Goal: Transaction & Acquisition: Purchase product/service

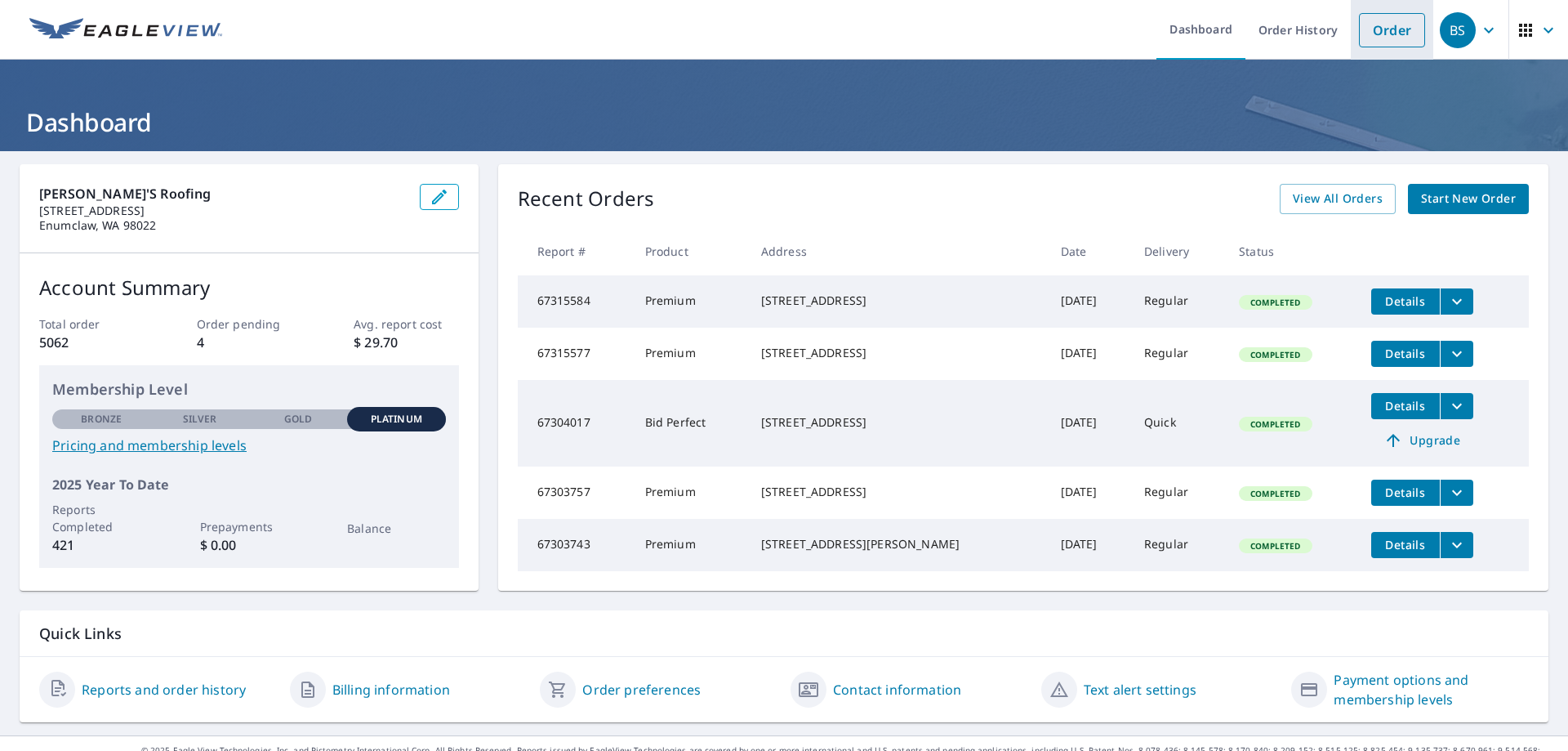
click at [1374, 36] on link "Order" at bounding box center [1392, 31] width 66 height 35
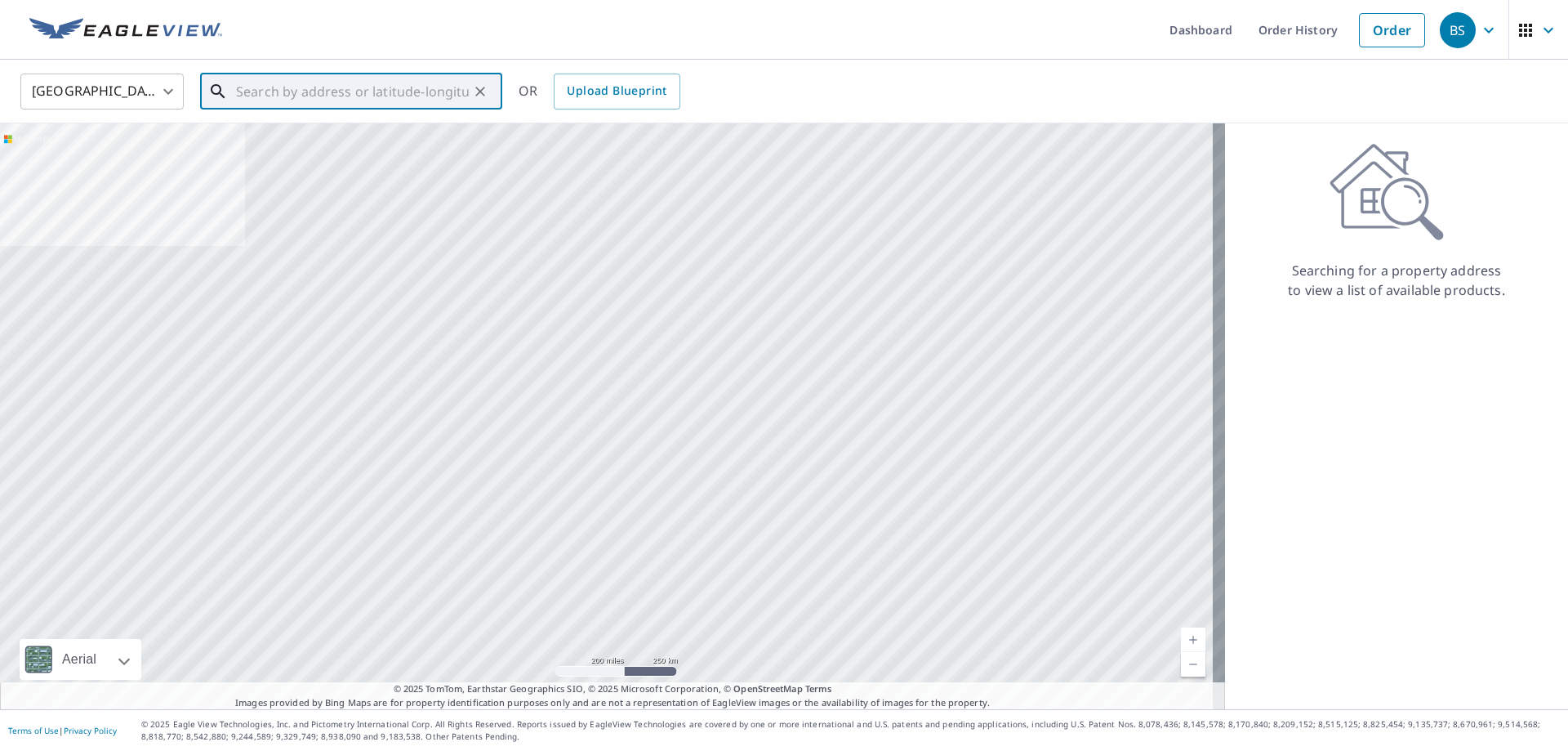
paste input "[STREET_ADDRESS] W"
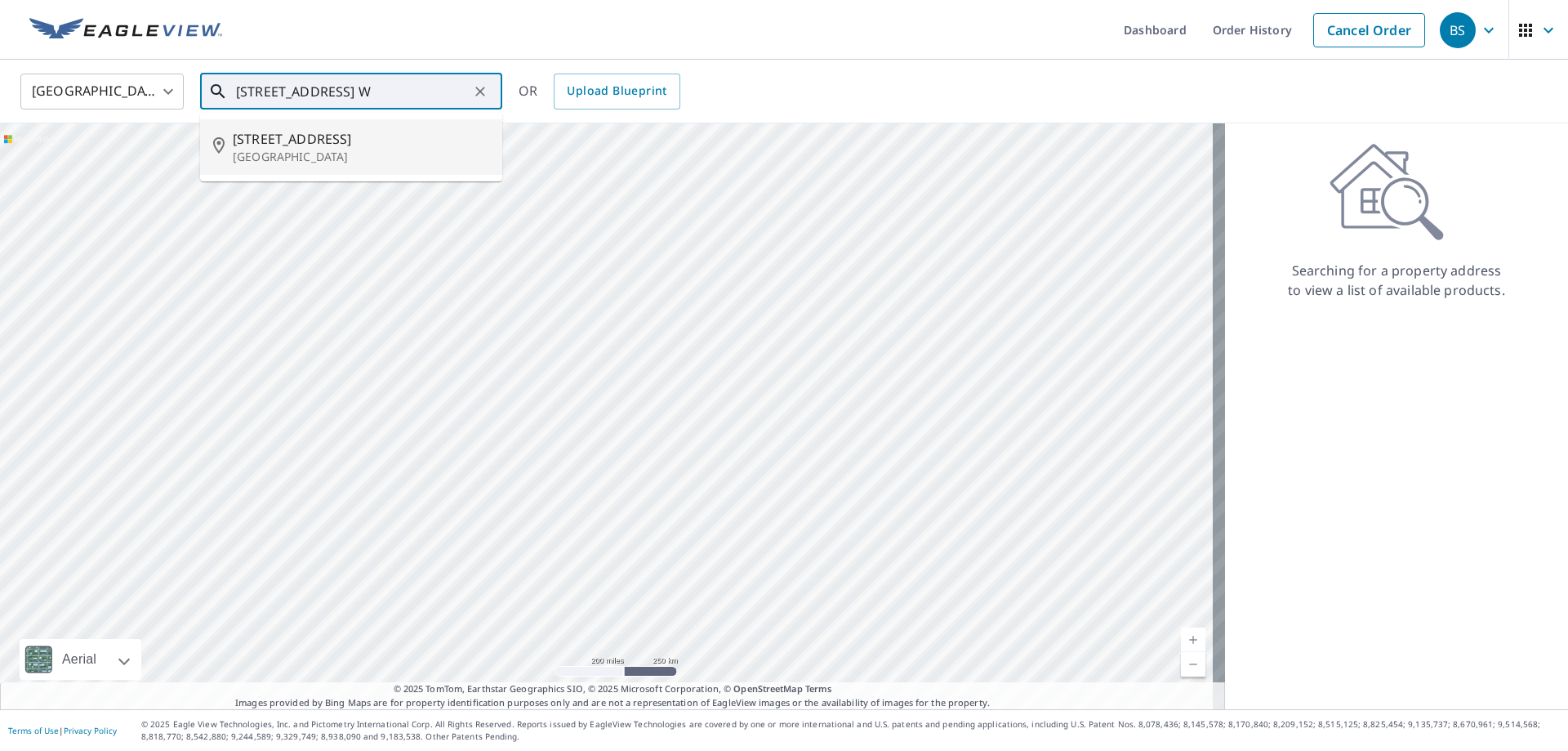
click at [330, 144] on span "[STREET_ADDRESS]" at bounding box center [360, 139] width 256 height 20
type input "[STREET_ADDRESS]"
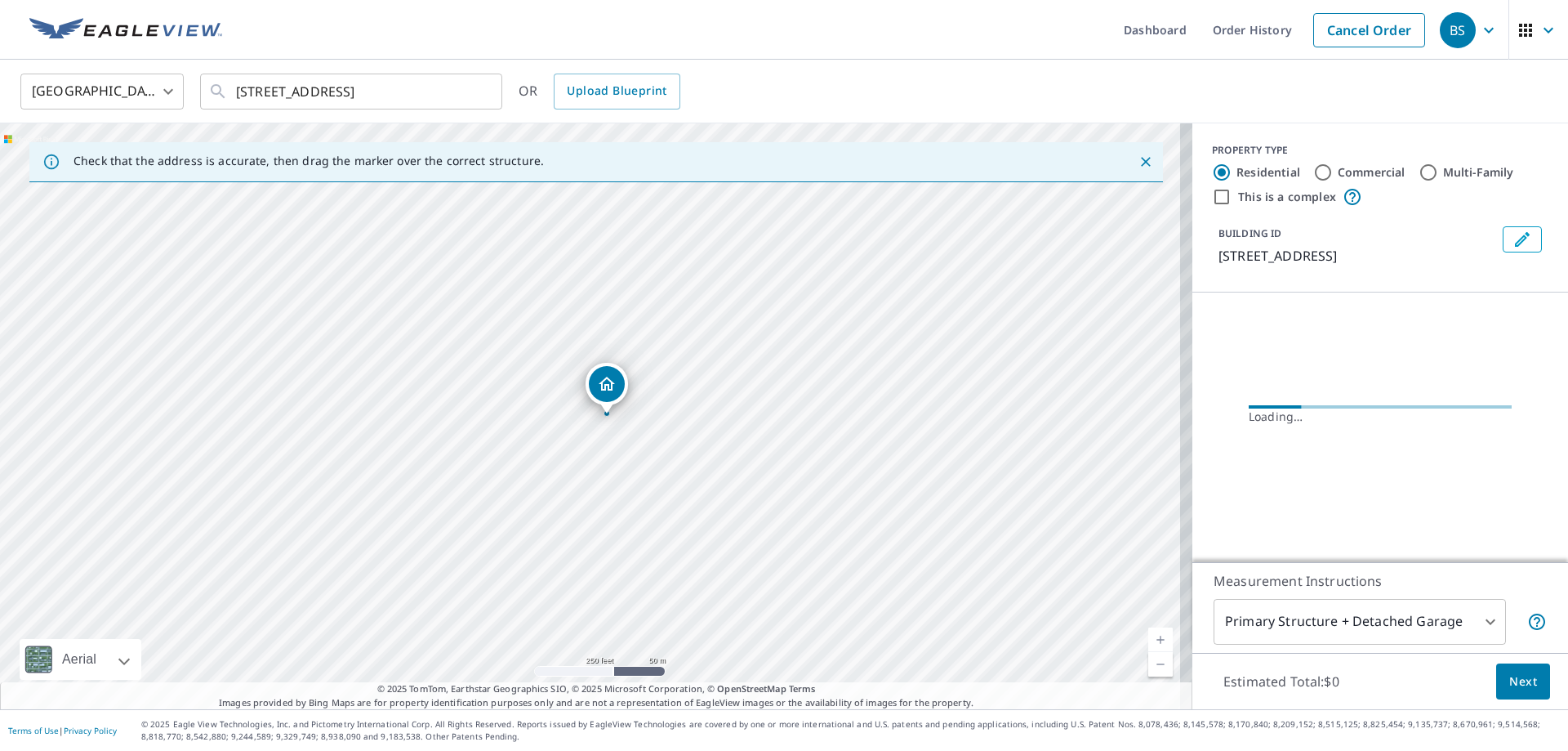
click at [1154, 642] on link "Current Level 17, Zoom In" at bounding box center [1161, 640] width 25 height 25
click at [1154, 642] on link "Current Level 18, Zoom In" at bounding box center [1161, 640] width 25 height 25
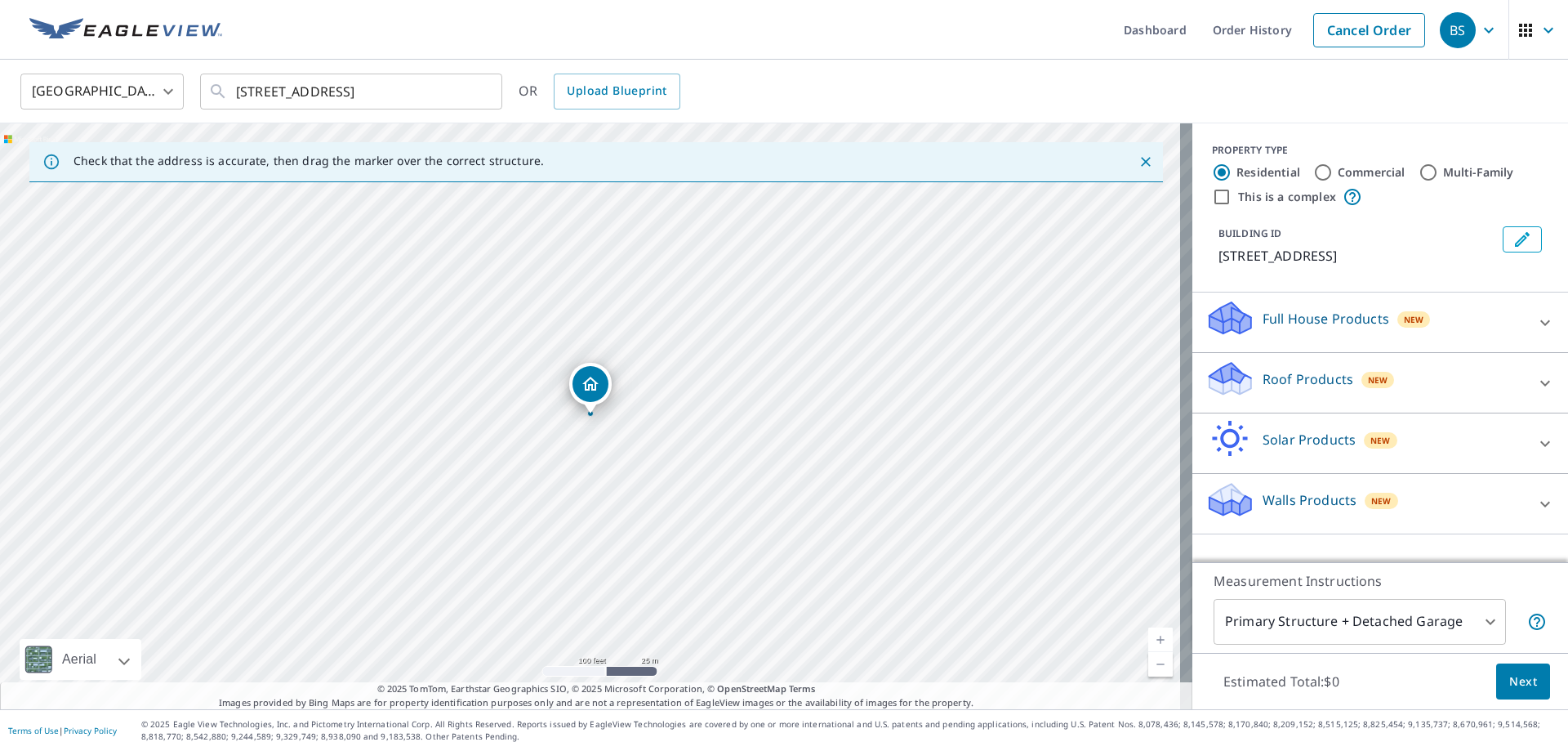
click at [1154, 643] on link "Current Level 18, Zoom In" at bounding box center [1161, 640] width 25 height 25
click at [1154, 644] on link "Current Level 18, Zoom In" at bounding box center [1161, 640] width 25 height 25
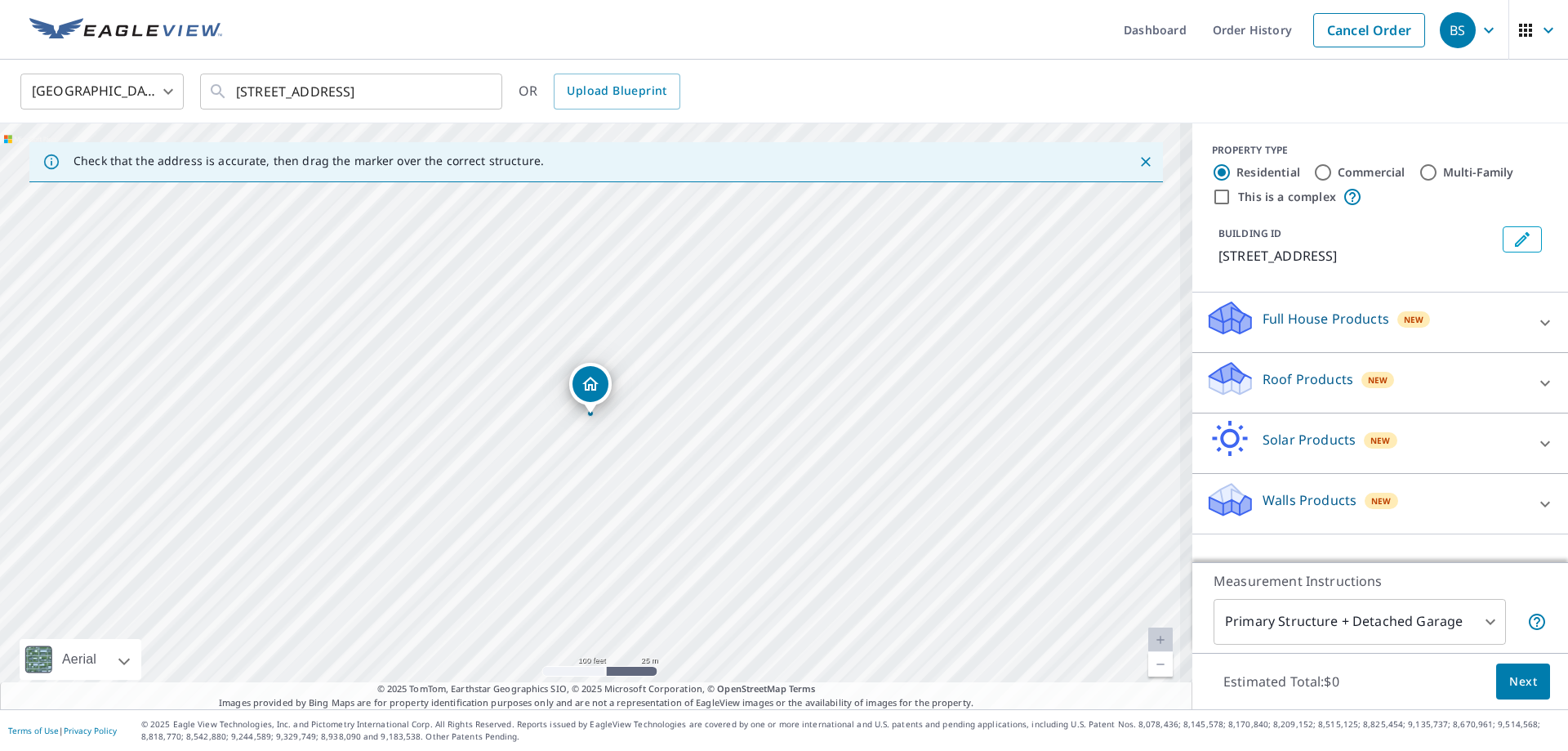
click at [1154, 645] on link "Current Level 18.674229838818245, Zoom In Disabled" at bounding box center [1161, 640] width 25 height 25
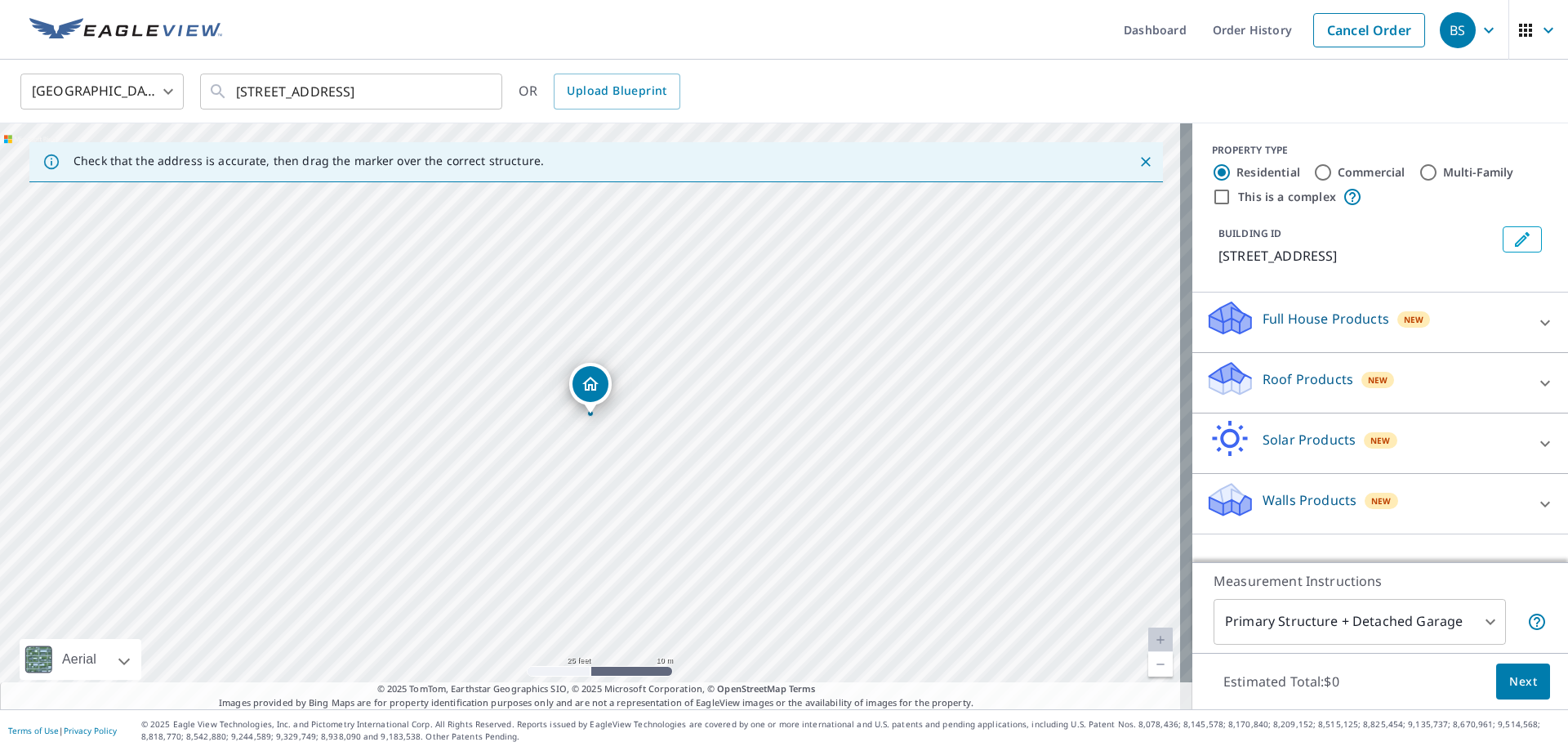
click at [1154, 645] on link "Current Level 20, Zoom In Disabled" at bounding box center [1161, 640] width 25 height 25
click at [1275, 384] on p "Roof Products" at bounding box center [1308, 379] width 91 height 20
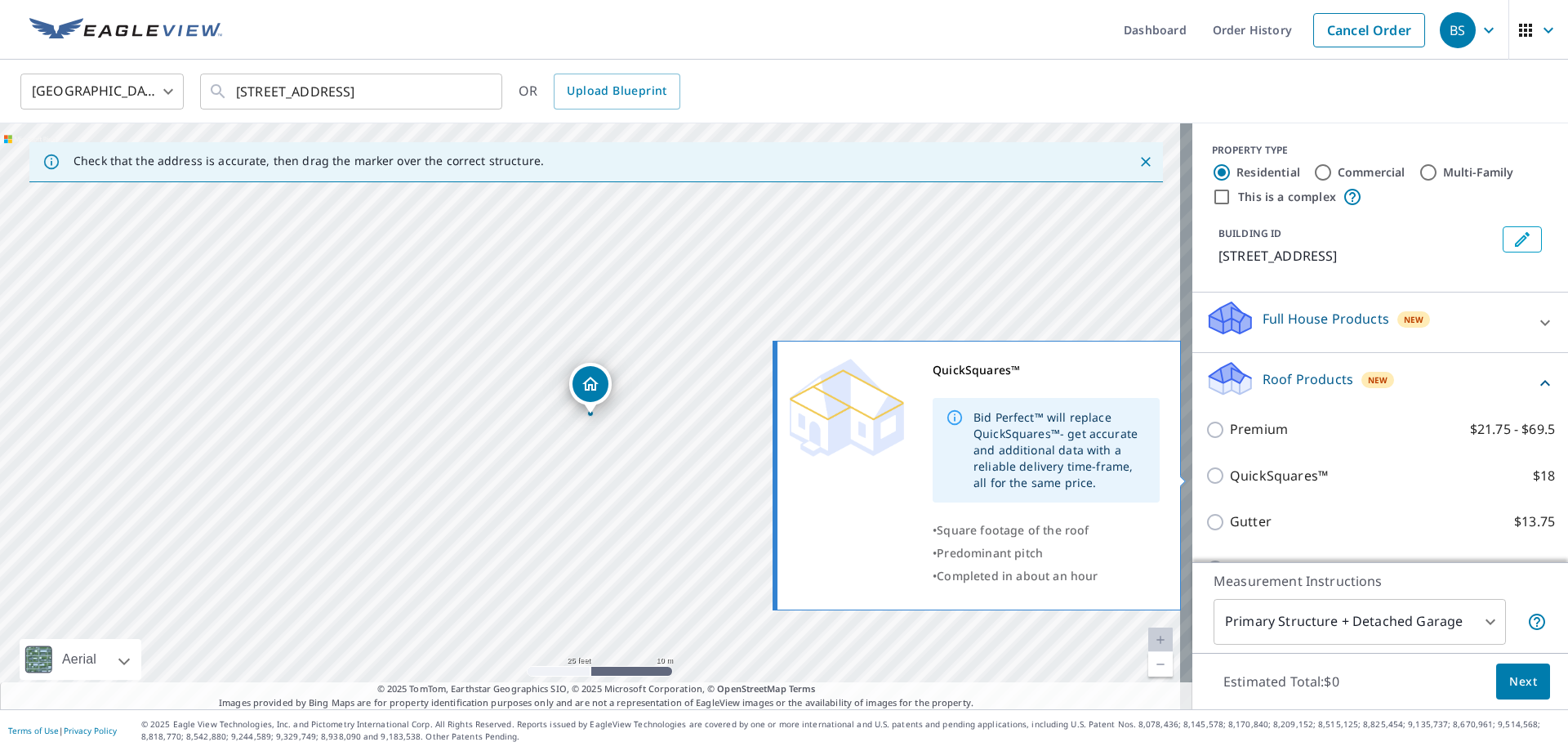
scroll to position [157, 0]
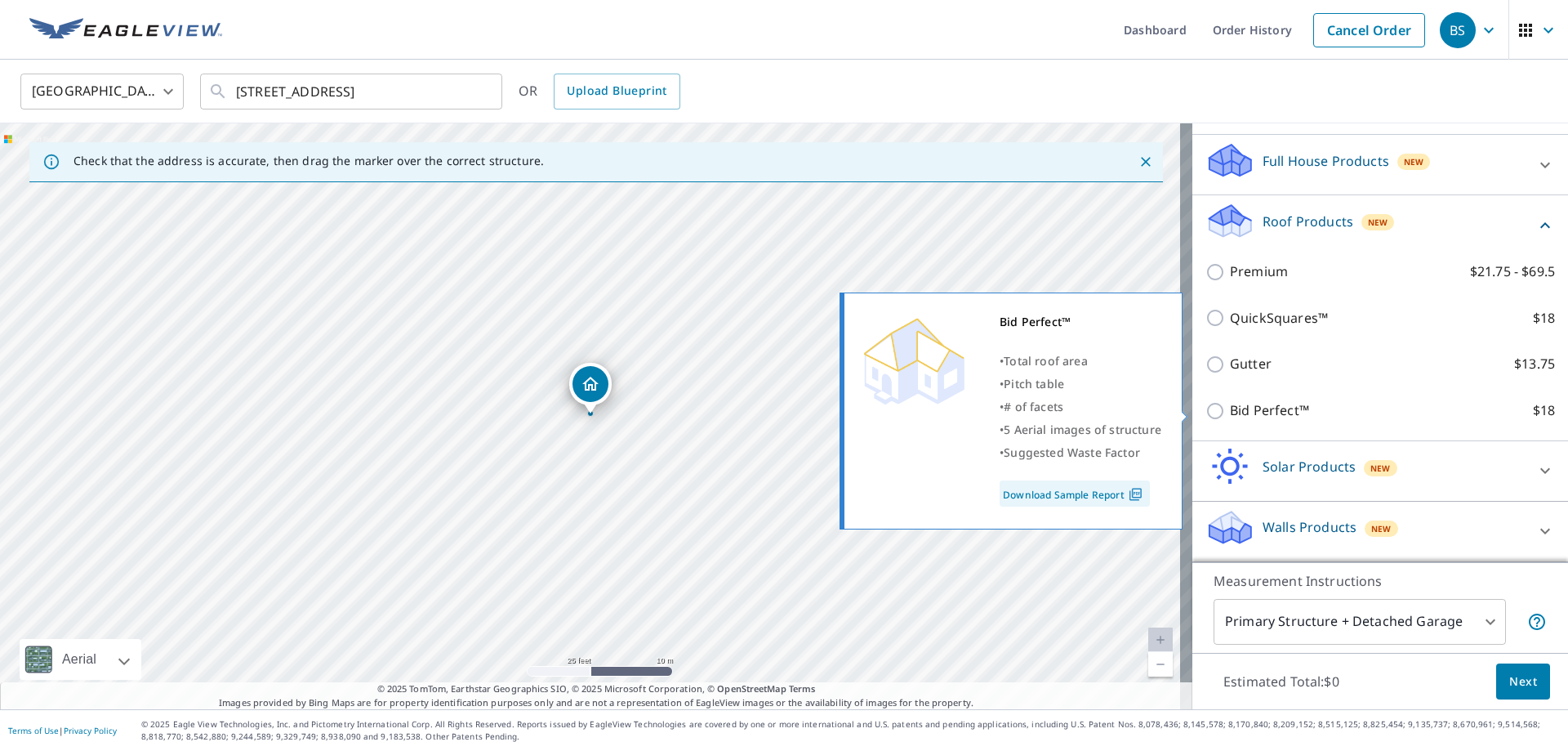
click at [1241, 415] on p "Bid Perfect™" at bounding box center [1270, 411] width 79 height 21
click at [1230, 415] on input "Bid Perfect™ $18" at bounding box center [1218, 411] width 25 height 20
checkbox input "true"
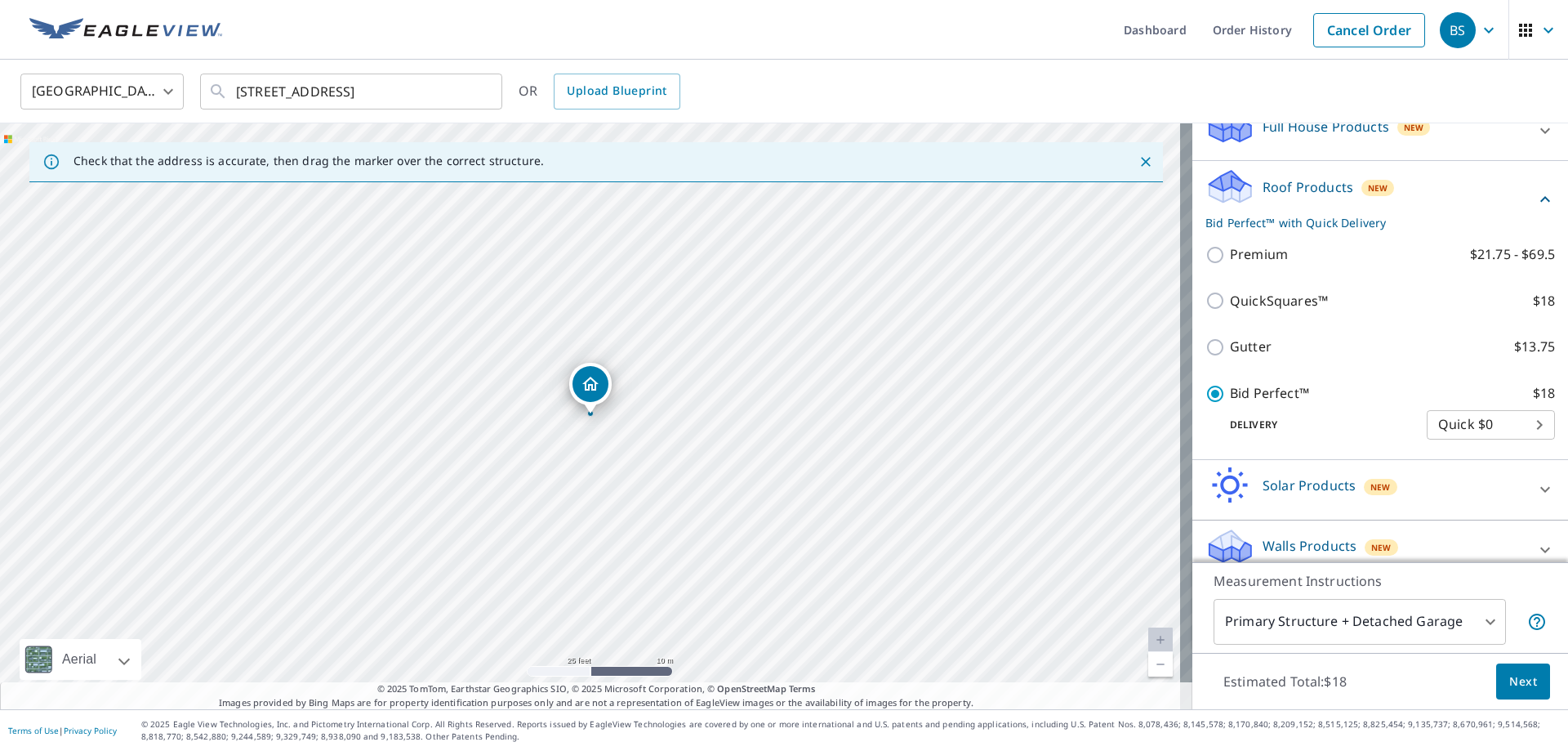
scroll to position [211, 0]
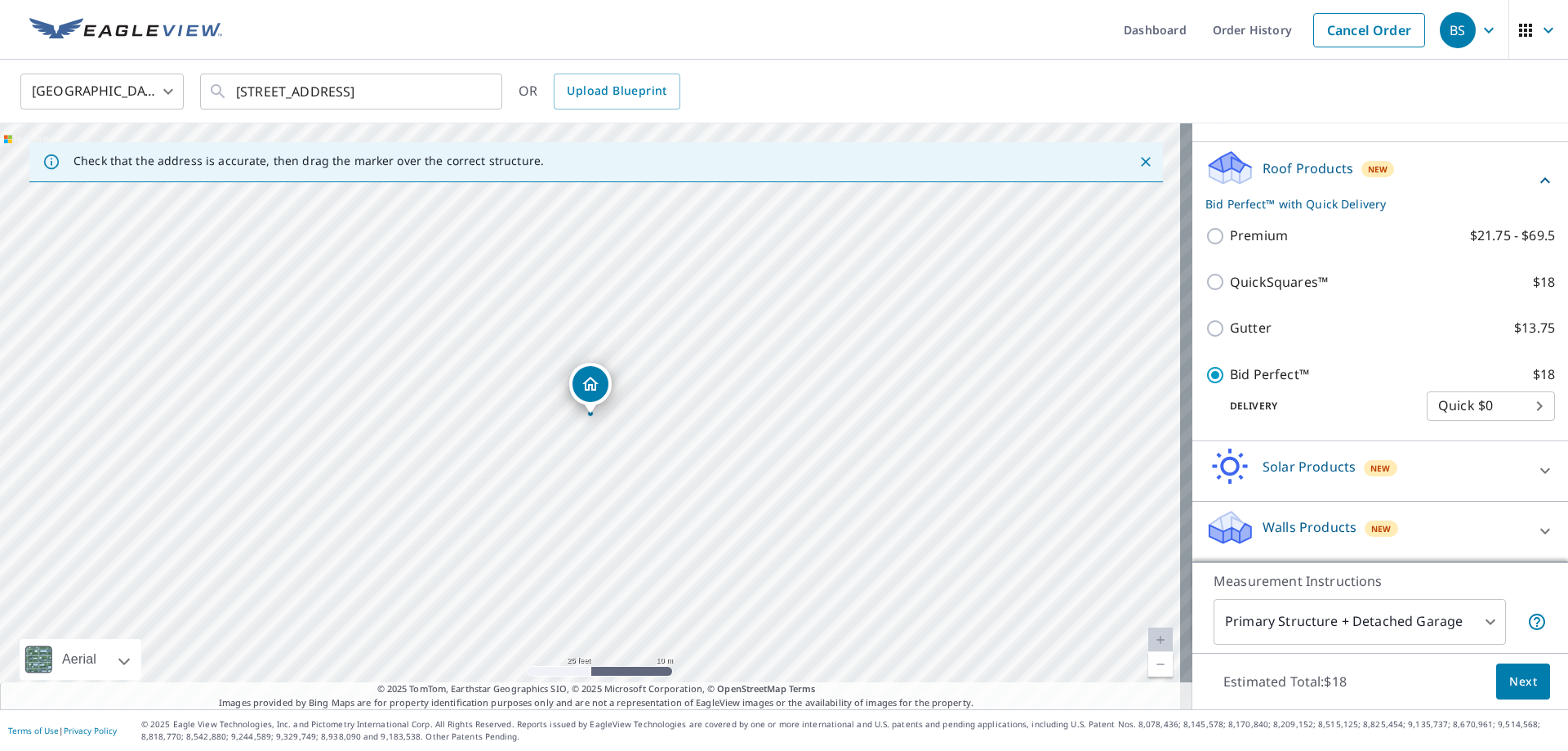
click at [1361, 618] on body "BS BS Dashboard Order History Cancel Order BS [GEOGRAPHIC_DATA] [GEOGRAPHIC_DAT…" at bounding box center [784, 375] width 1568 height 751
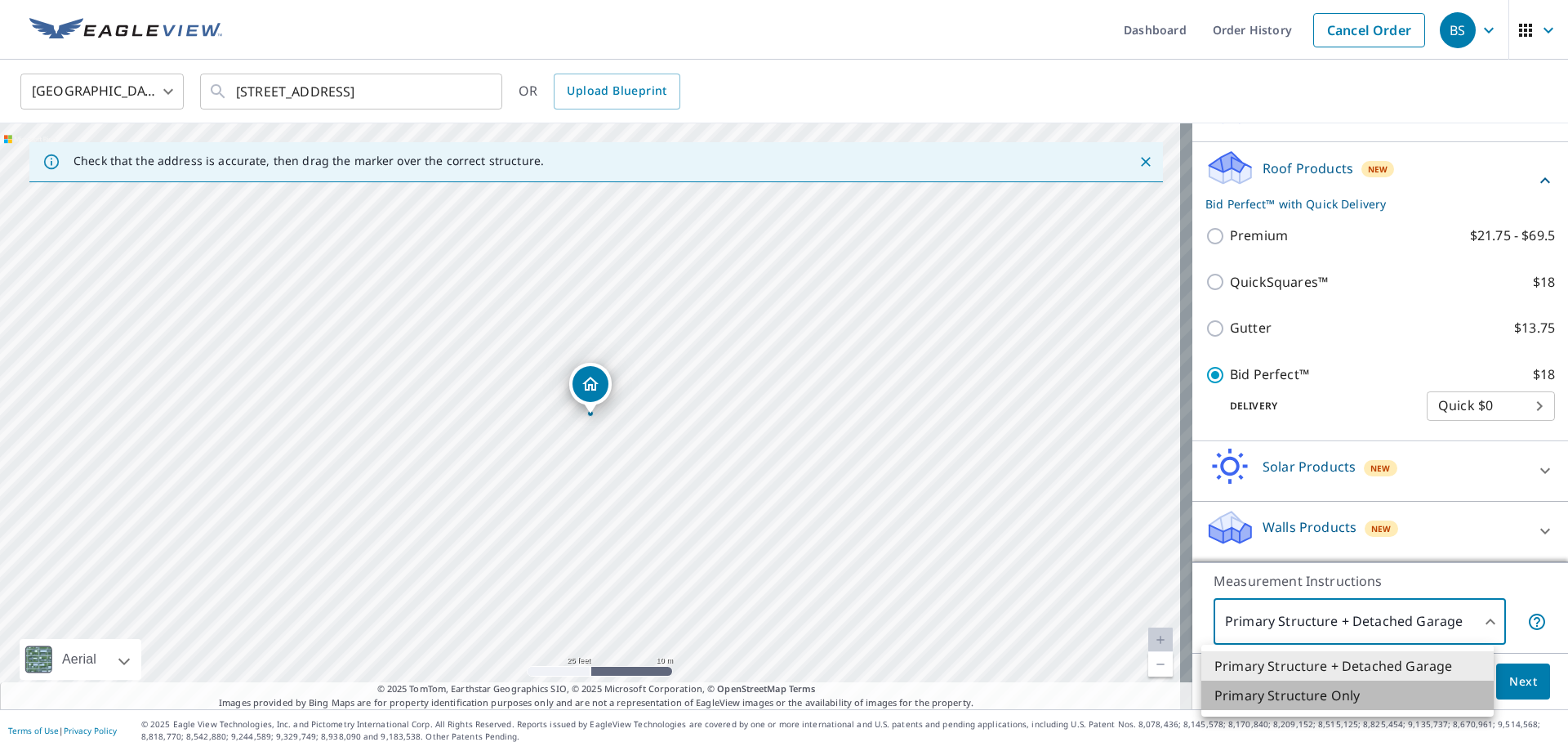
click at [1353, 702] on li "Primary Structure Only" at bounding box center [1348, 695] width 293 height 30
type input "2"
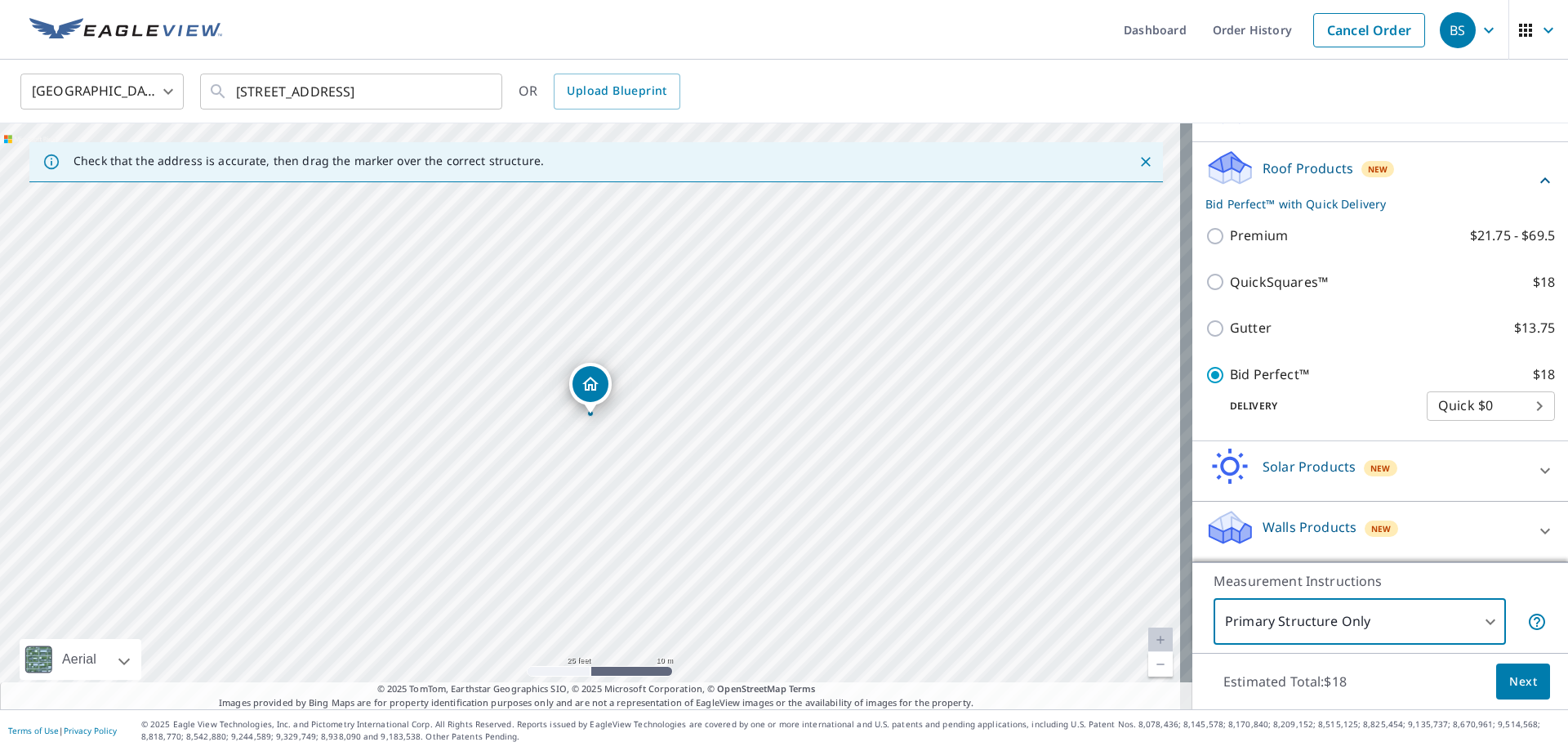
click at [1512, 678] on span "Next" at bounding box center [1523, 681] width 28 height 21
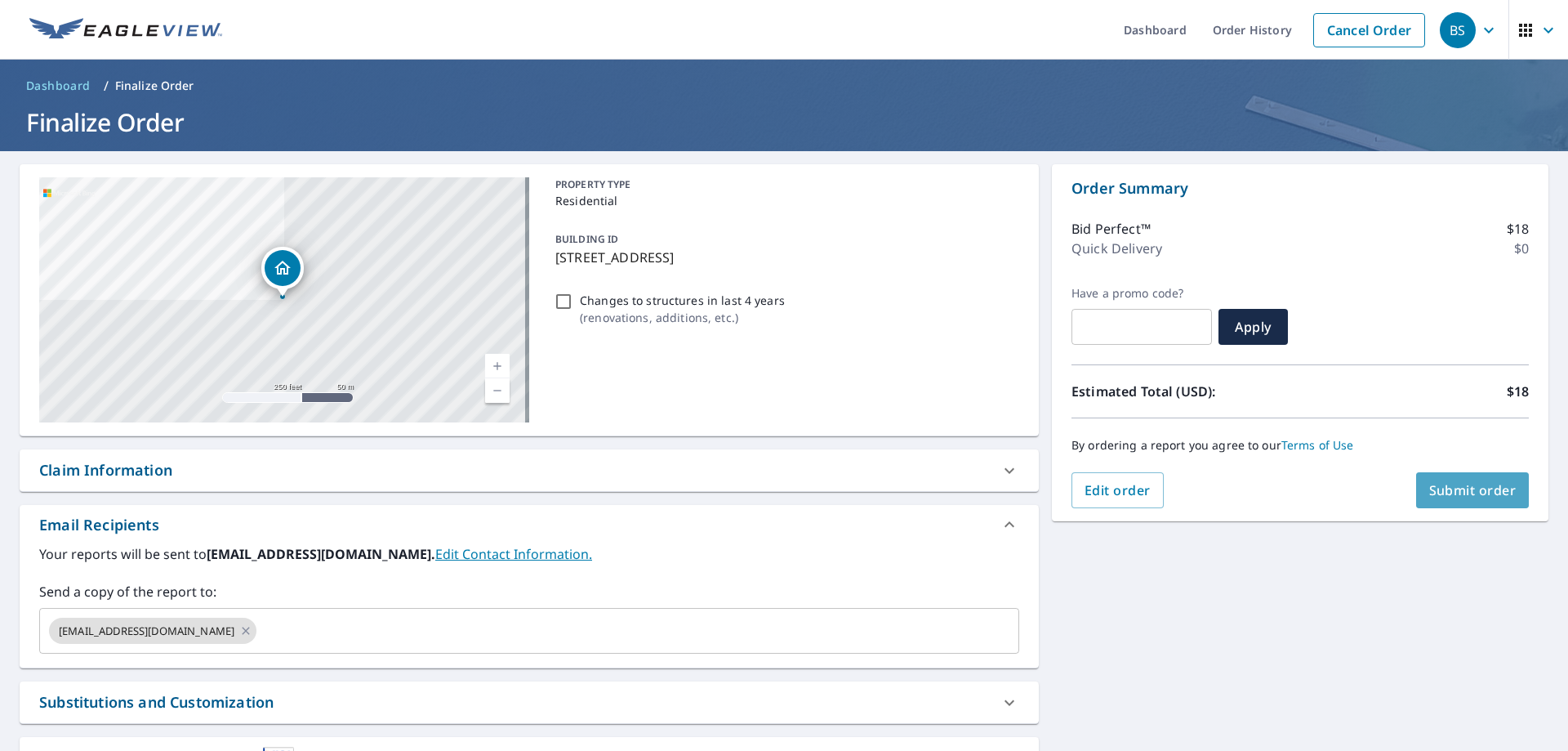
click at [1448, 485] on span "Submit order" at bounding box center [1473, 490] width 87 height 18
checkbox input "true"
